Goal: Information Seeking & Learning: Learn about a topic

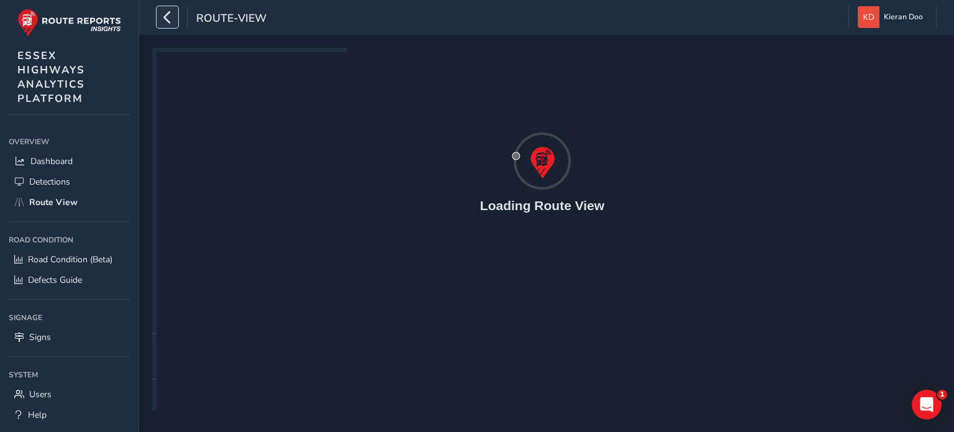
click at [170, 15] on icon "button" at bounding box center [167, 17] width 13 height 22
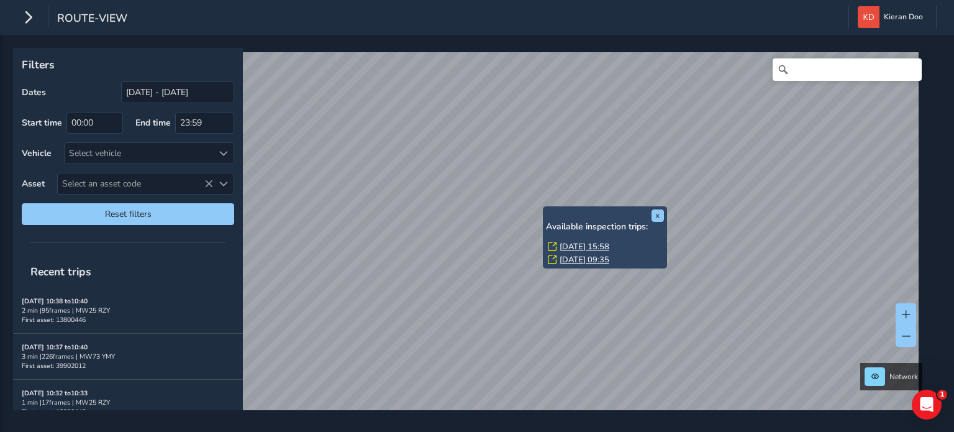
click at [584, 244] on link "[DATE] 15:58" at bounding box center [585, 246] width 50 height 11
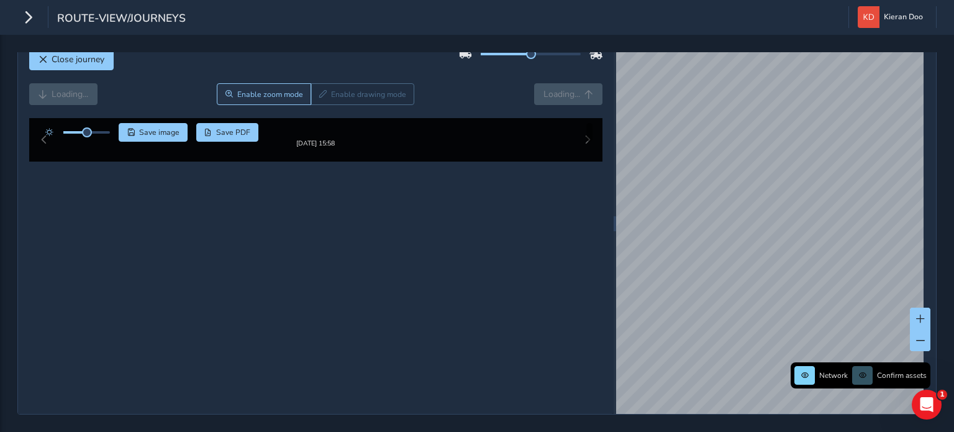
scroll to position [62, 0]
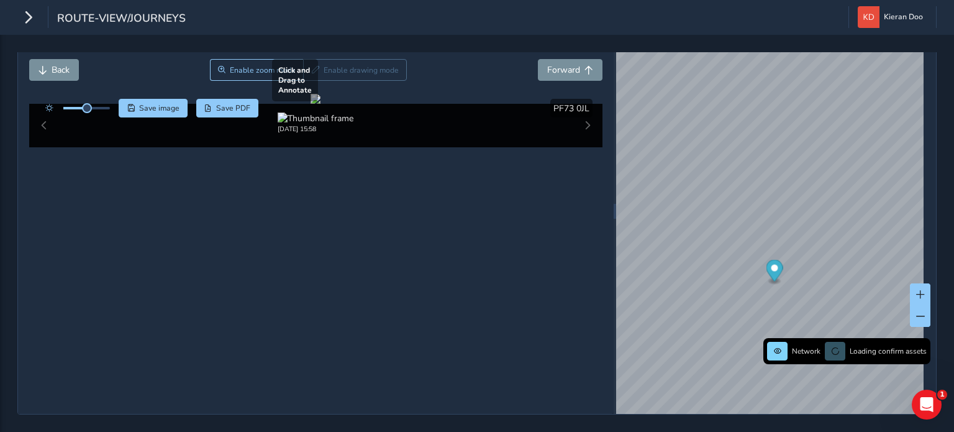
click at [311, 104] on div at bounding box center [316, 99] width 10 height 10
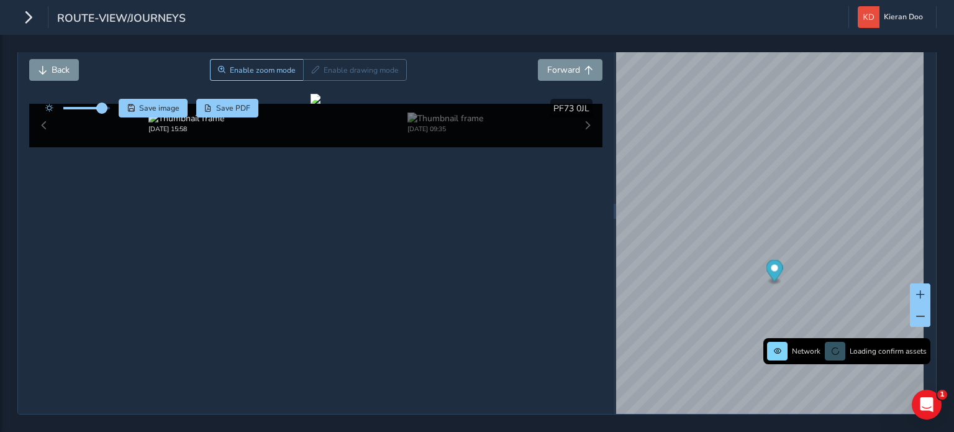
drag, startPoint x: 88, startPoint y: 89, endPoint x: 102, endPoint y: 91, distance: 14.5
click at [102, 103] on span at bounding box center [102, 108] width 10 height 10
click at [321, 104] on div at bounding box center [316, 99] width 10 height 10
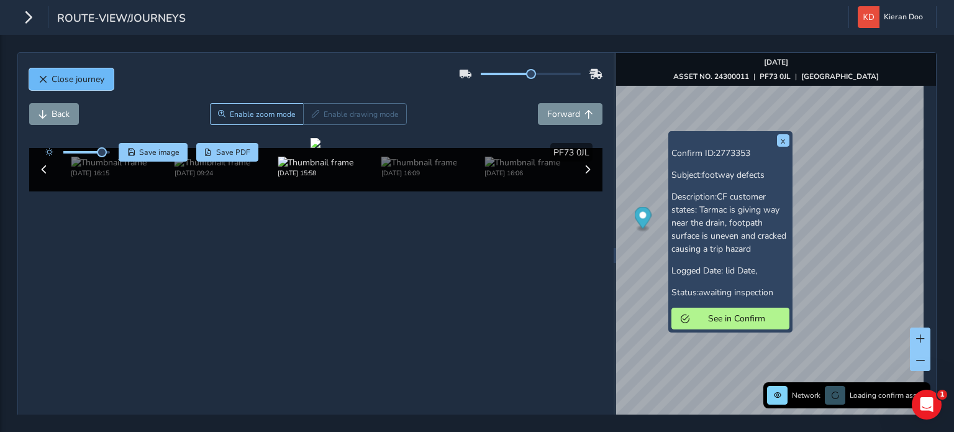
click at [44, 79] on span "Close journey" at bounding box center [43, 79] width 9 height 9
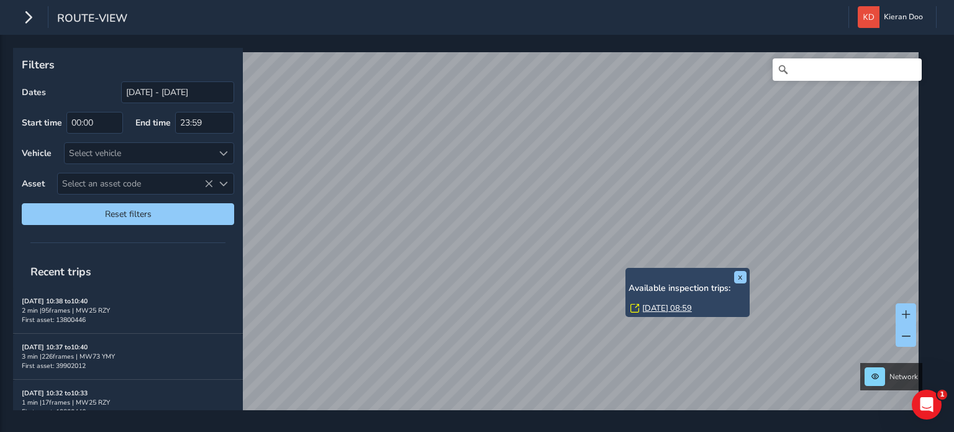
click at [661, 307] on link "[DATE] 08:59" at bounding box center [667, 308] width 50 height 11
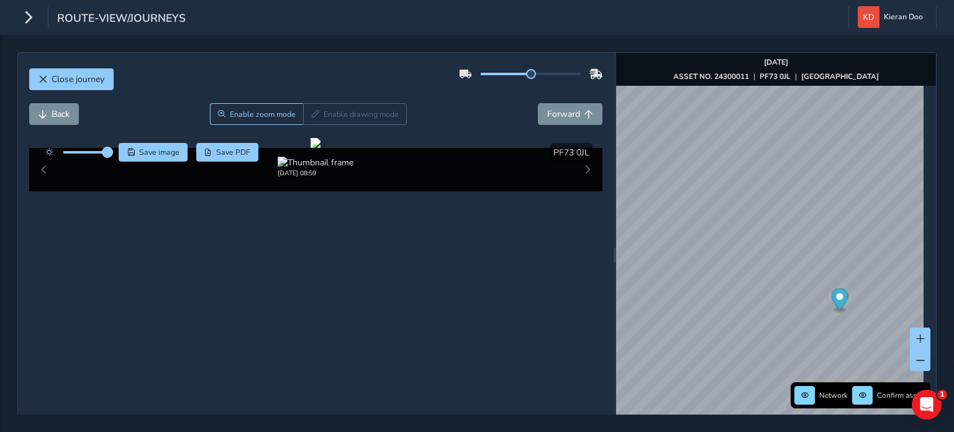
drag, startPoint x: 89, startPoint y: 152, endPoint x: 107, endPoint y: 152, distance: 18.0
click at [107, 152] on span at bounding box center [107, 152] width 10 height 10
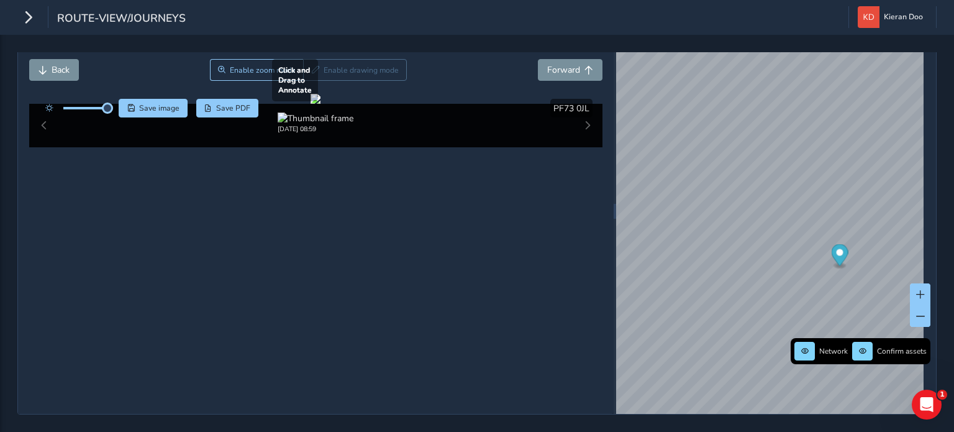
scroll to position [57, 0]
click at [321, 104] on div at bounding box center [316, 99] width 10 height 10
drag, startPoint x: 382, startPoint y: 285, endPoint x: 358, endPoint y: 237, distance: 53.1
click at [321, 104] on div at bounding box center [316, 99] width 10 height 10
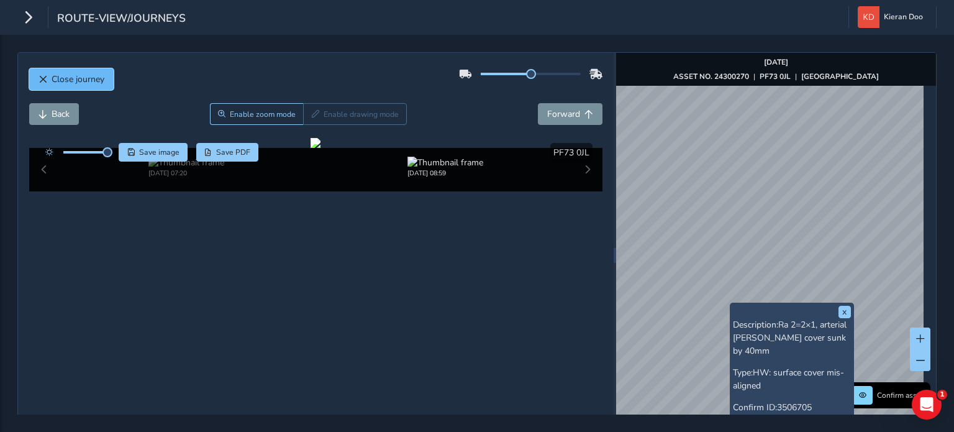
click at [73, 75] on span "Close journey" at bounding box center [78, 79] width 53 height 12
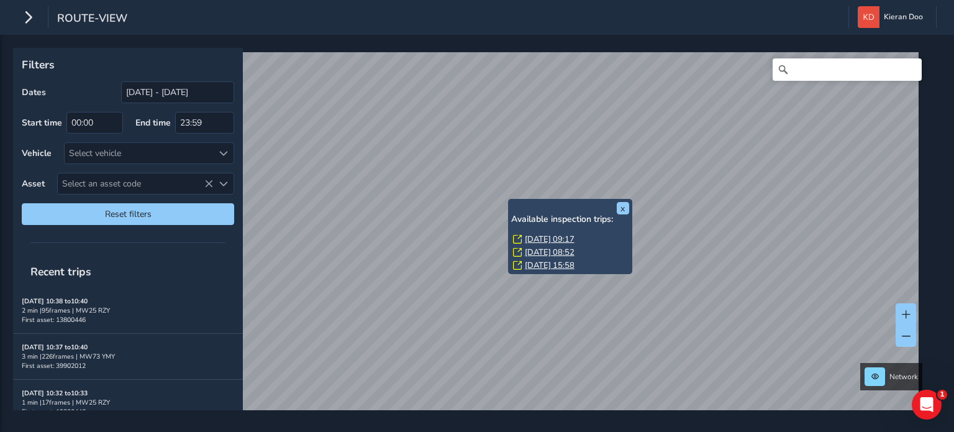
click at [549, 234] on link "[DATE] 09:17" at bounding box center [550, 239] width 50 height 11
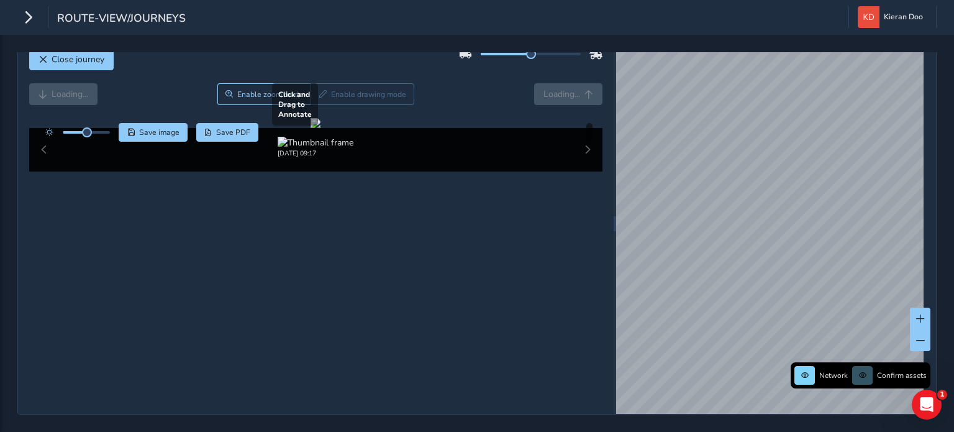
scroll to position [57, 0]
click at [321, 128] on div at bounding box center [316, 123] width 10 height 10
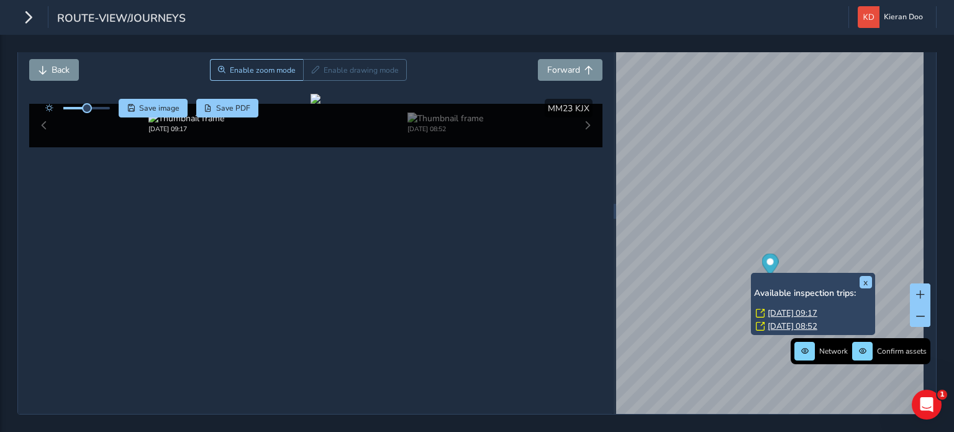
click at [777, 307] on link "[DATE] 09:17" at bounding box center [793, 312] width 50 height 11
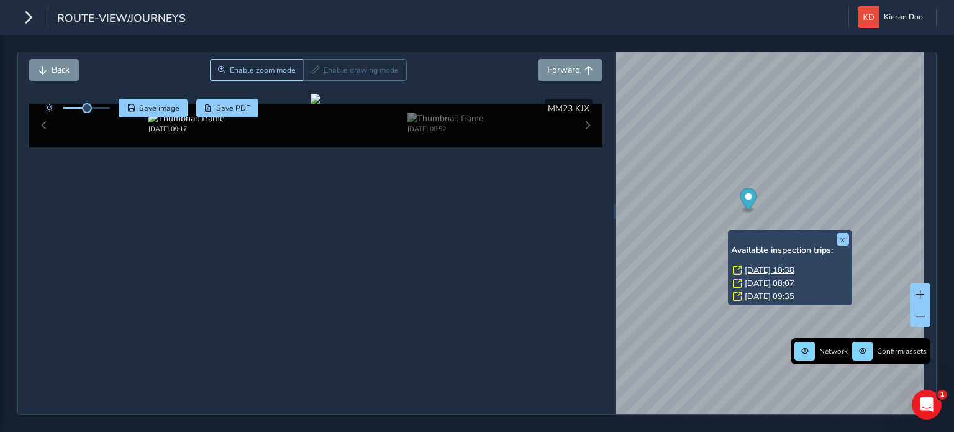
click at [765, 265] on link "[DATE] 10:38" at bounding box center [770, 270] width 50 height 11
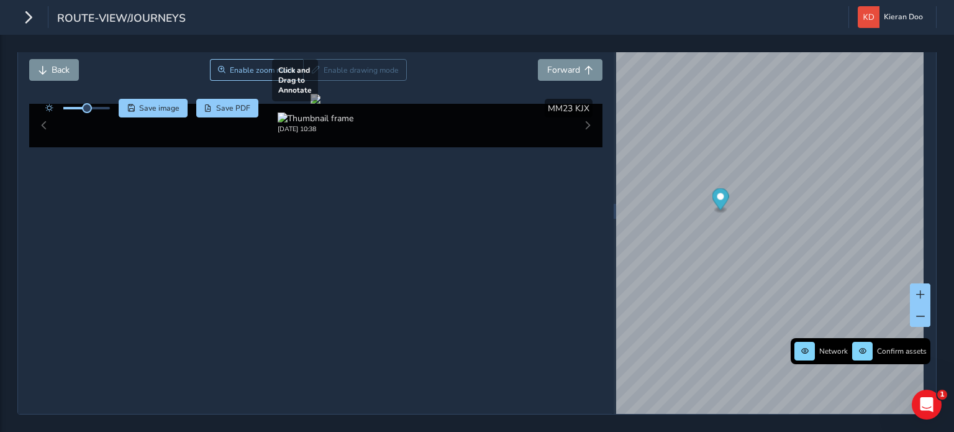
click at [321, 104] on div at bounding box center [316, 99] width 10 height 10
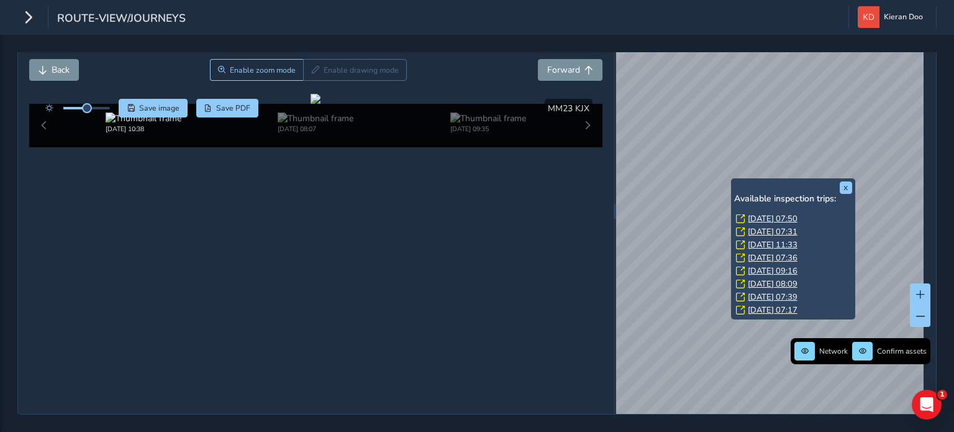
click at [758, 213] on link "[DATE] 07:50" at bounding box center [773, 218] width 50 height 11
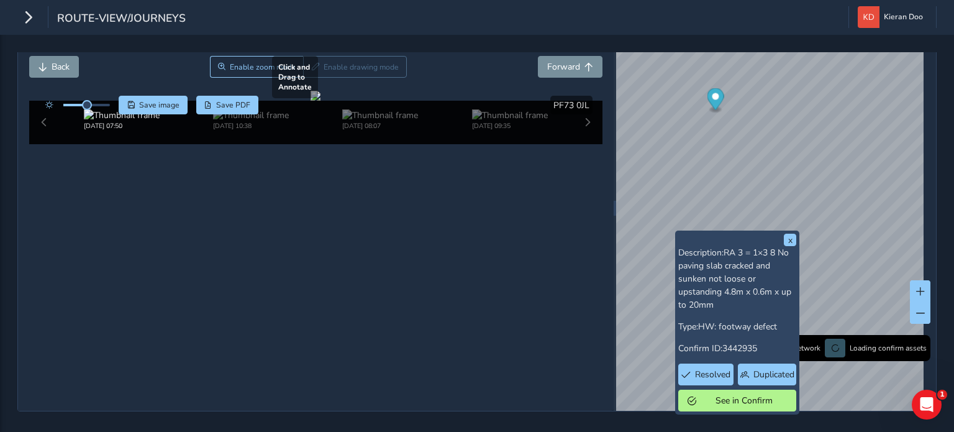
click at [321, 101] on div at bounding box center [316, 96] width 10 height 10
